Goal: Navigation & Orientation: Find specific page/section

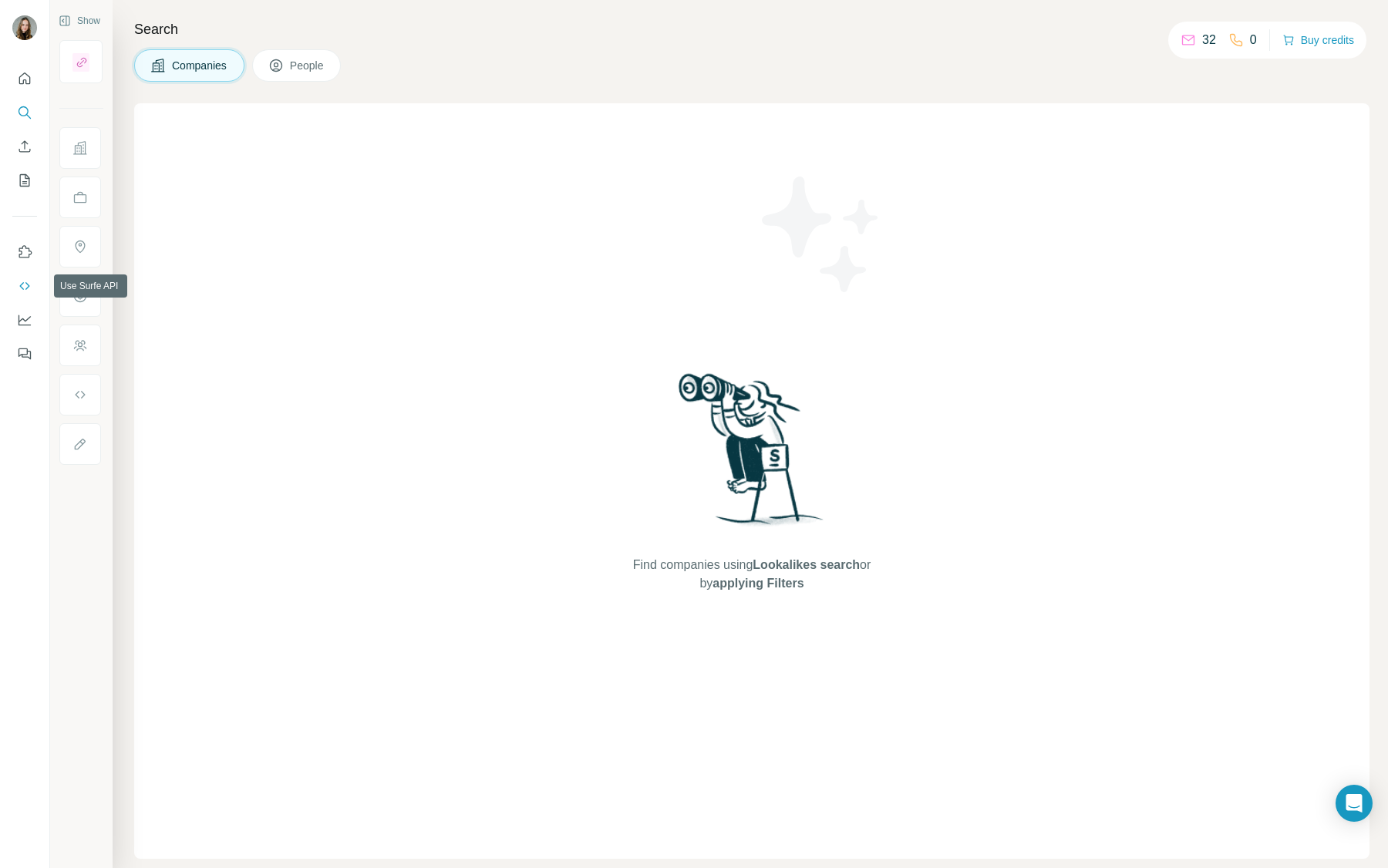
click at [26, 292] on icon "Use Surfe API" at bounding box center [25, 286] width 16 height 16
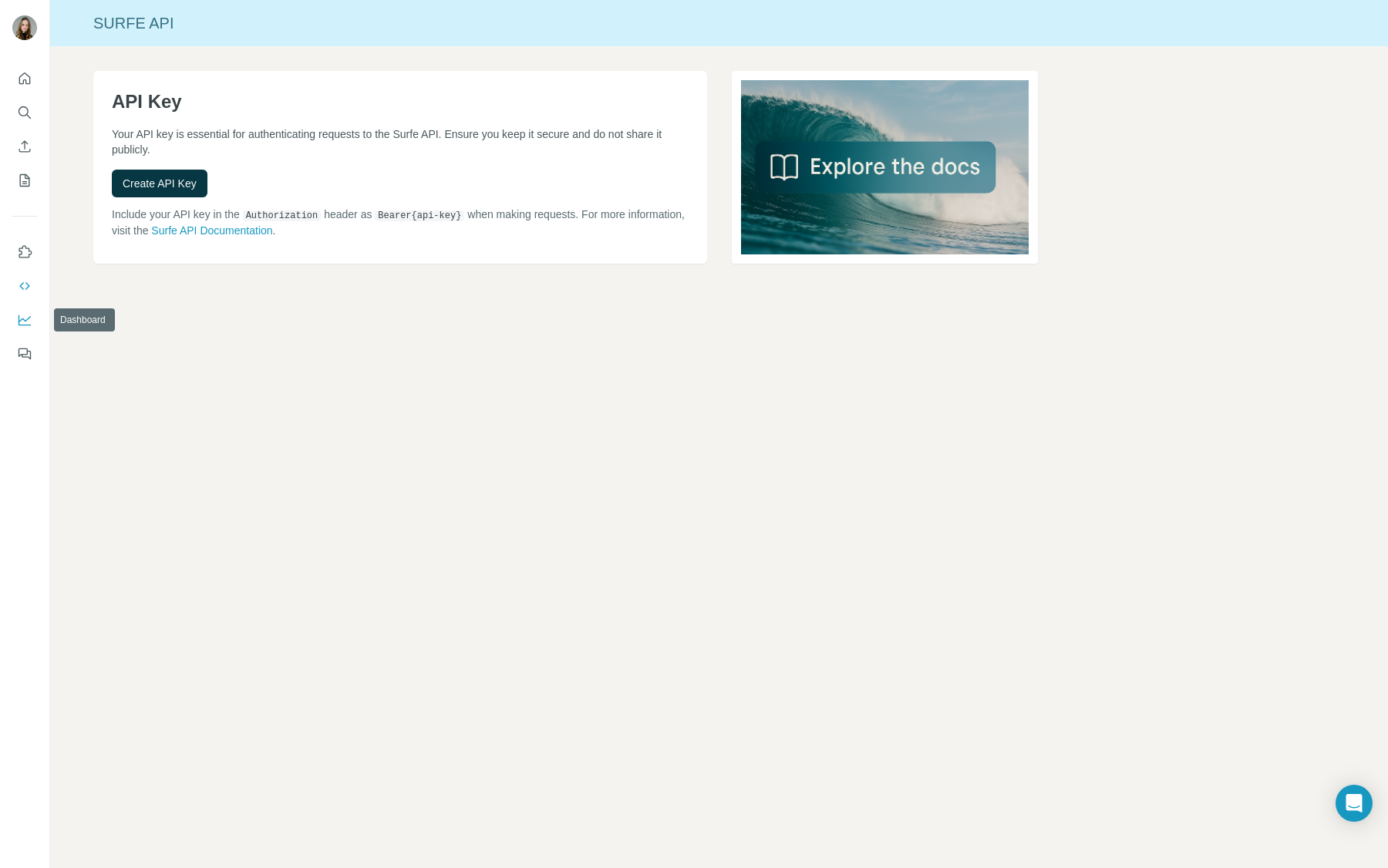
click at [26, 320] on icon "Dashboard" at bounding box center [25, 319] width 12 height 6
click at [24, 248] on icon "Use Surfe on LinkedIn" at bounding box center [25, 252] width 16 height 16
click at [28, 252] on icon "Use Surfe on LinkedIn" at bounding box center [25, 252] width 16 height 16
click at [18, 75] on icon "Quick start" at bounding box center [25, 79] width 16 height 16
